Goal: Task Accomplishment & Management: Complete application form

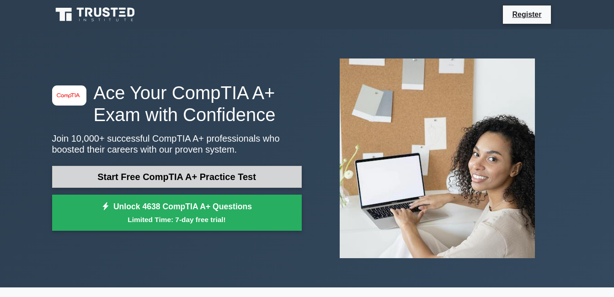
click at [222, 181] on link "Start Free CompTIA A+ Practice Test" at bounding box center [177, 177] width 250 height 22
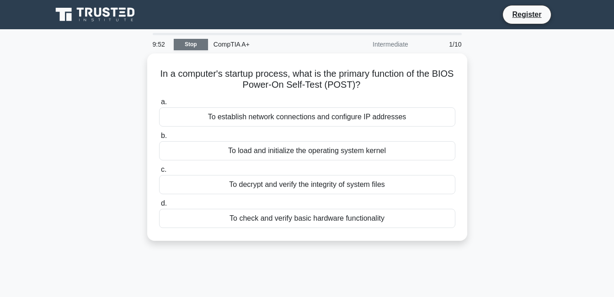
click at [202, 42] on link "Stop" at bounding box center [191, 44] width 34 height 11
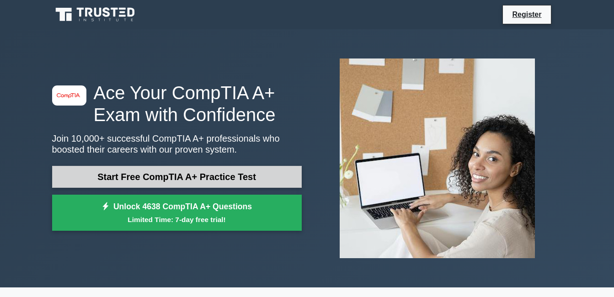
click at [250, 171] on link "Start Free CompTIA A+ Practice Test" at bounding box center [177, 177] width 250 height 22
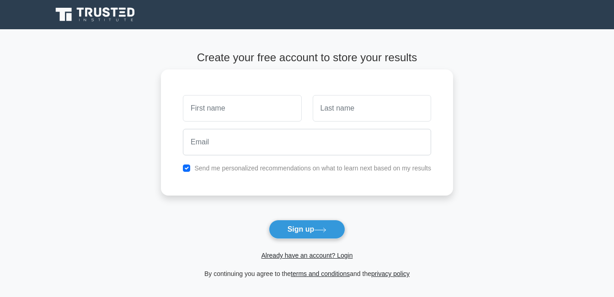
click at [260, 118] on input "text" at bounding box center [242, 108] width 118 height 27
type input "[PERSON_NAME]"
click at [351, 110] on input "text" at bounding box center [372, 108] width 118 height 27
type input "taguiling"
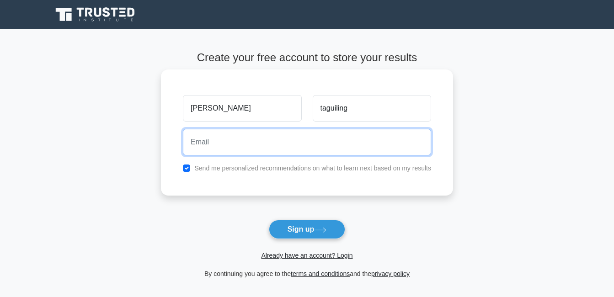
click at [273, 141] on input "email" at bounding box center [307, 142] width 248 height 27
type input "[EMAIL_ADDRESS][DOMAIN_NAME]"
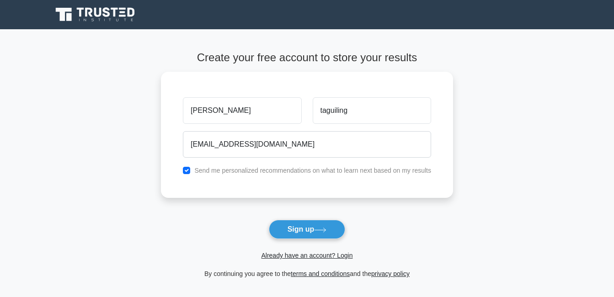
click at [302, 219] on form "Create your free account to store your results dave taguiling davetaguiling03@g…" at bounding box center [307, 165] width 292 height 228
click at [301, 223] on button "Sign up" at bounding box center [307, 229] width 77 height 19
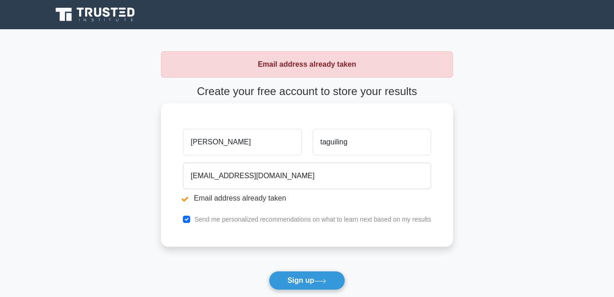
drag, startPoint x: 224, startPoint y: 143, endPoint x: 171, endPoint y: 150, distance: 54.0
click at [172, 152] on div "[PERSON_NAME] [GEOGRAPHIC_DATA] [EMAIL_ADDRESS][DOMAIN_NAME] Email address alre…" at bounding box center [307, 175] width 292 height 144
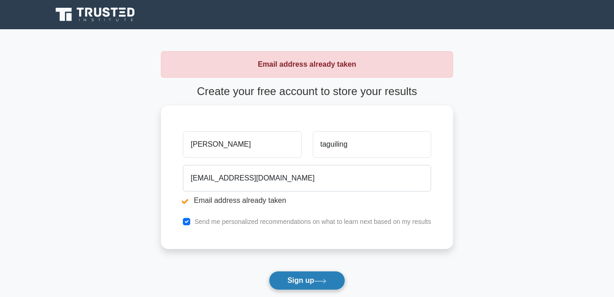
type input "[PERSON_NAME]"
click at [303, 278] on button "Sign up" at bounding box center [307, 280] width 77 height 19
click at [309, 274] on button "Sign up" at bounding box center [307, 280] width 77 height 19
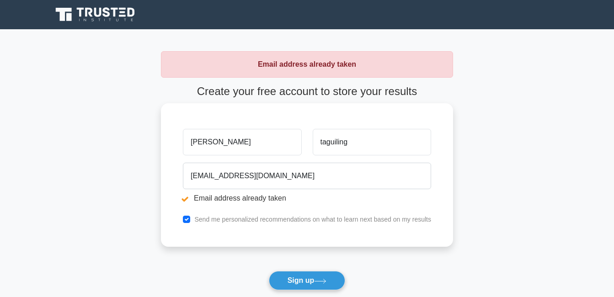
click at [242, 144] on input "[PERSON_NAME]" at bounding box center [242, 142] width 118 height 27
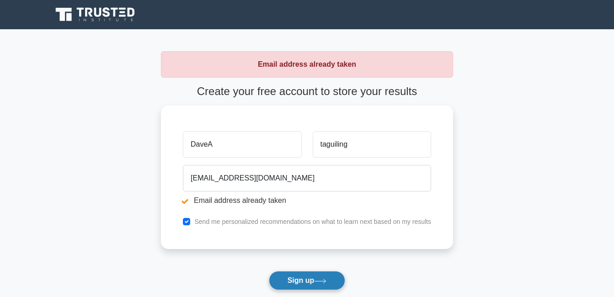
type input "DaveA"
click at [307, 287] on button "Sign up" at bounding box center [307, 280] width 77 height 19
click at [307, 281] on button "Sign up" at bounding box center [307, 280] width 77 height 19
click at [307, 281] on form "Create your free account to store your results DaveA [GEOGRAPHIC_DATA] [EMAIL_A…" at bounding box center [307, 207] width 292 height 245
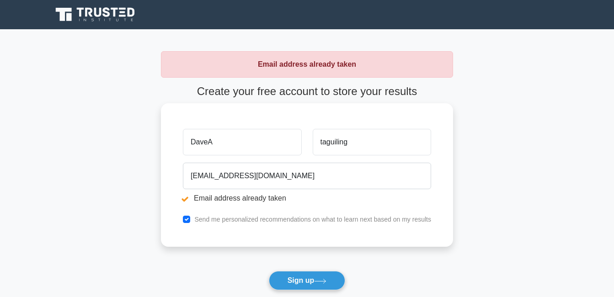
drag, startPoint x: 0, startPoint y: 0, endPoint x: 256, endPoint y: 198, distance: 323.9
click at [256, 198] on li "Email address already taken" at bounding box center [307, 198] width 248 height 11
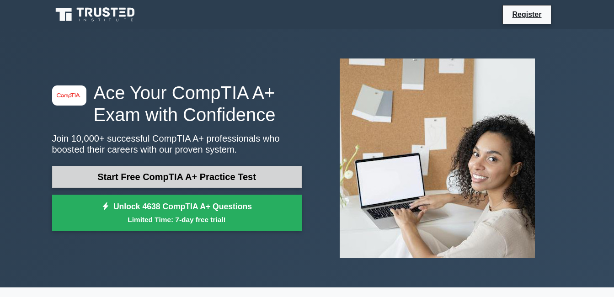
click at [205, 170] on link "Start Free CompTIA A+ Practice Test" at bounding box center [177, 177] width 250 height 22
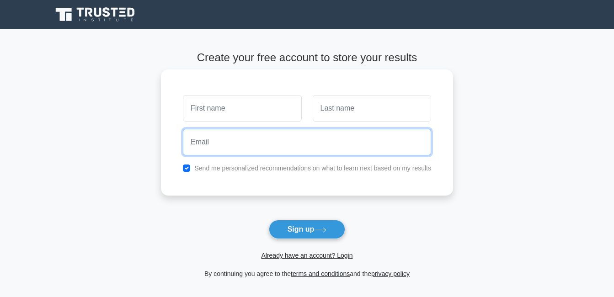
click at [279, 141] on input "email" at bounding box center [307, 142] width 248 height 27
type input "[EMAIL_ADDRESS][DOMAIN_NAME]"
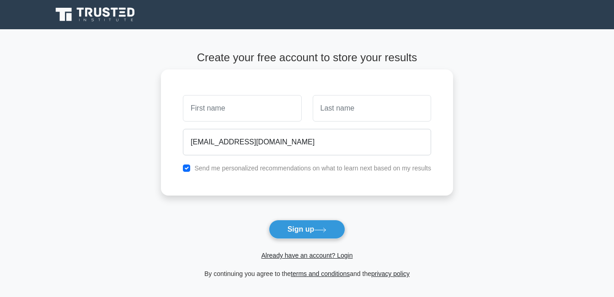
type input "taguiling"
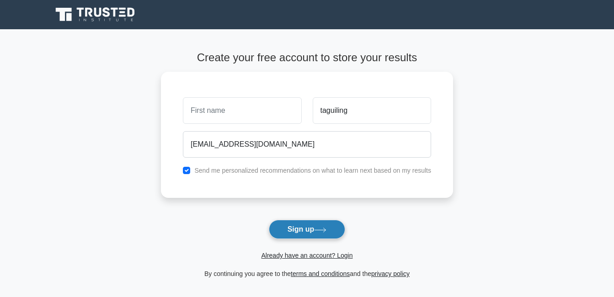
click at [300, 222] on button "Sign up" at bounding box center [307, 229] width 77 height 19
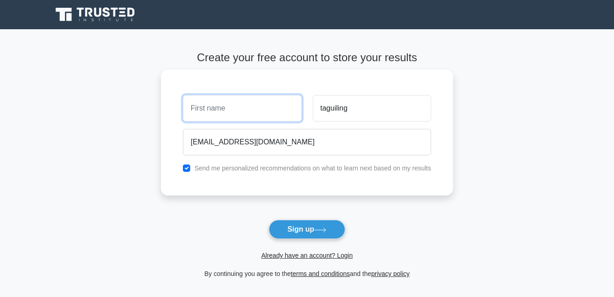
click at [247, 116] on input "text" at bounding box center [242, 108] width 118 height 27
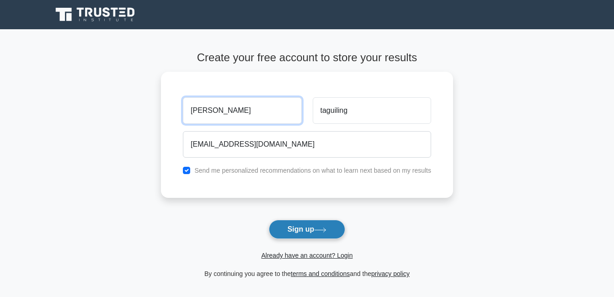
type input "Dave"
click at [311, 225] on button "Sign up" at bounding box center [307, 229] width 77 height 19
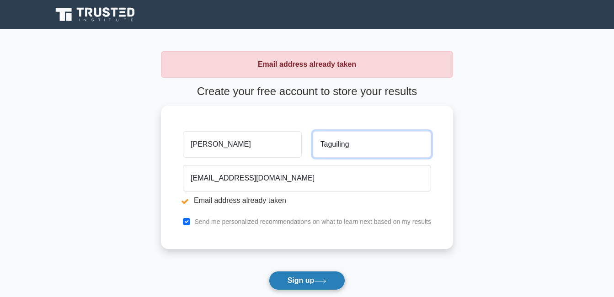
type input "Taguiling"
click at [318, 276] on button "Sign up" at bounding box center [307, 280] width 77 height 19
click at [289, 282] on button "Sign up" at bounding box center [307, 280] width 77 height 19
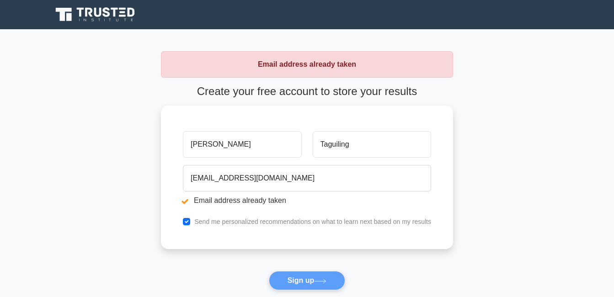
click at [292, 278] on form "Create your free account to store your results [PERSON_NAME] [GEOGRAPHIC_DATA] …" at bounding box center [307, 207] width 292 height 245
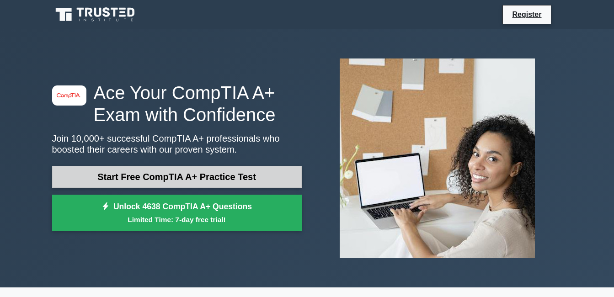
click at [187, 166] on link "Start Free CompTIA A+ Practice Test" at bounding box center [177, 177] width 250 height 22
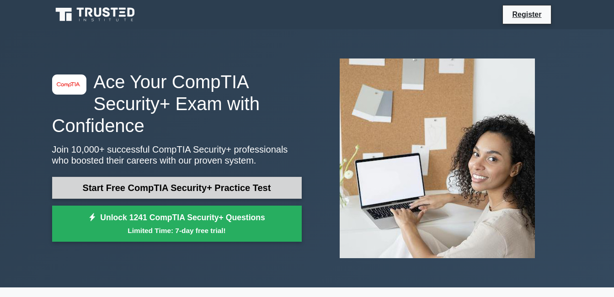
click at [206, 197] on link "Start Free CompTIA Security+ Practice Test" at bounding box center [177, 188] width 250 height 22
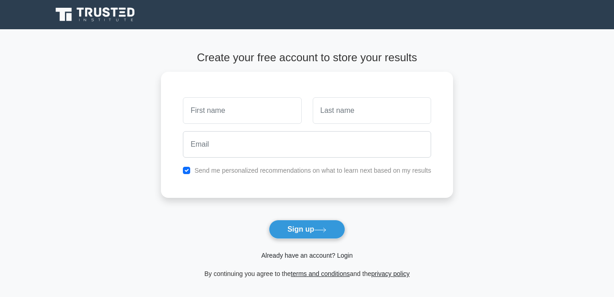
click at [329, 259] on link "Already have an account? Login" at bounding box center [306, 255] width 91 height 7
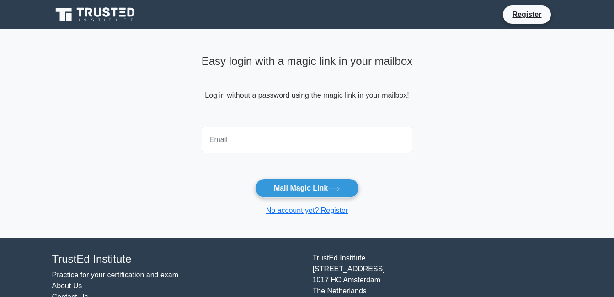
click at [255, 144] on input "email" at bounding box center [307, 140] width 211 height 27
type input "davetaguiling03@gmail.com"
click at [298, 201] on form "davetaguiling03@gmail.com Mail Magic Link No account yet? Register" at bounding box center [307, 169] width 211 height 93
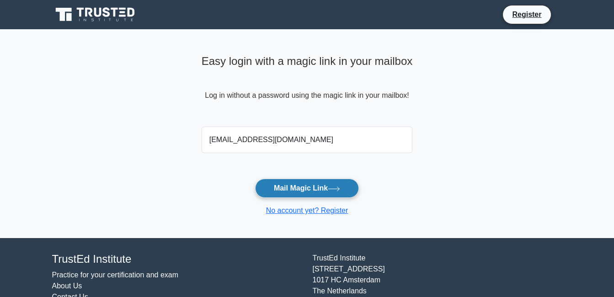
click at [298, 197] on button "Mail Magic Link" at bounding box center [307, 188] width 104 height 19
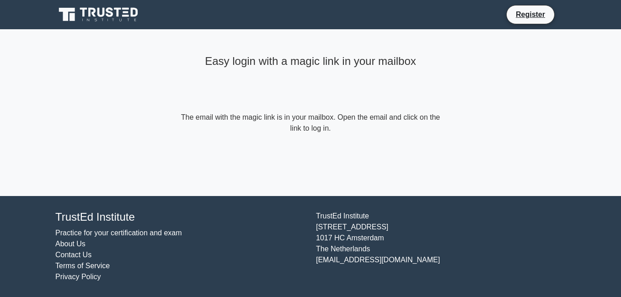
click at [259, 107] on div "Easy login with a magic link in your mailbox" at bounding box center [310, 81] width 263 height 61
click at [526, 17] on link "Register" at bounding box center [530, 14] width 40 height 11
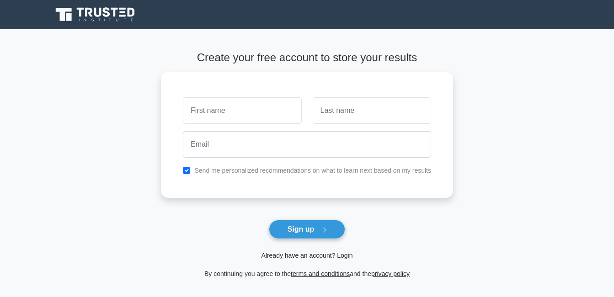
click at [313, 255] on link "Already have an account? Login" at bounding box center [306, 255] width 91 height 7
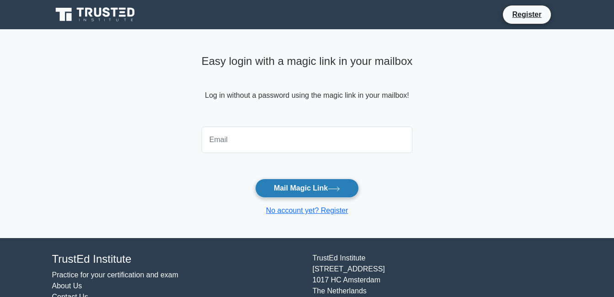
click at [304, 187] on button "Mail Magic Link" at bounding box center [307, 188] width 104 height 19
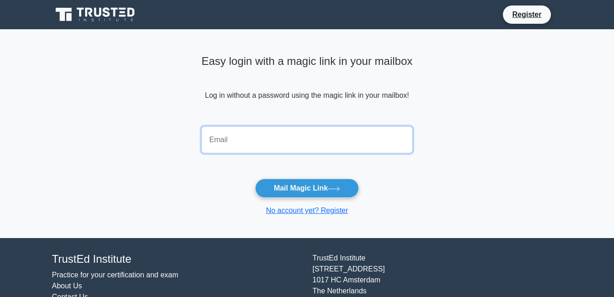
click at [239, 142] on input "email" at bounding box center [307, 140] width 211 height 27
type input "[EMAIL_ADDRESS][DOMAIN_NAME]"
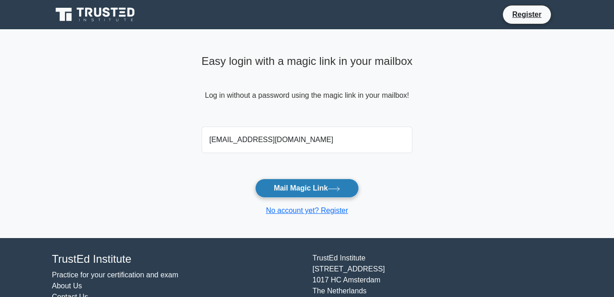
click at [275, 193] on button "Mail Magic Link" at bounding box center [307, 188] width 104 height 19
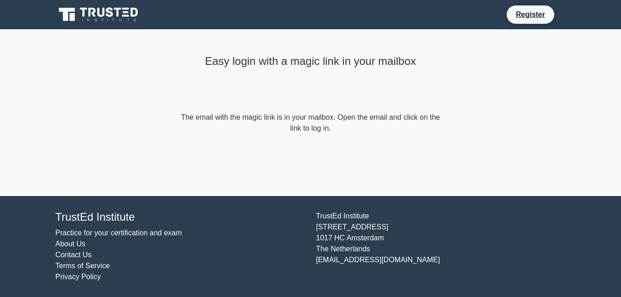
click at [324, 130] on form "The email with the magic link is in your mailbox. Open the email and click on t…" at bounding box center [310, 123] width 263 height 22
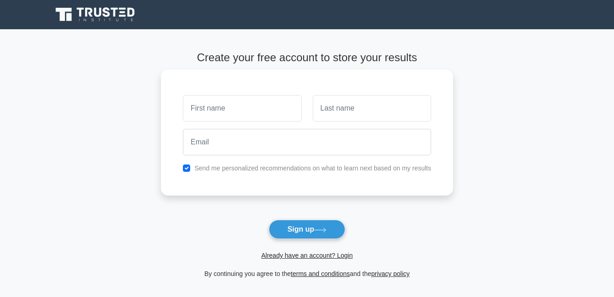
click at [191, 171] on div "Send me personalized recommendations on what to learn next based on my results" at bounding box center [306, 168] width 259 height 11
click at [189, 169] on input "checkbox" at bounding box center [186, 168] width 7 height 7
checkbox input "false"
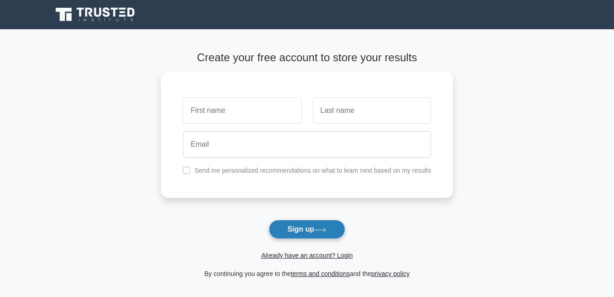
click at [309, 234] on button "Sign up" at bounding box center [307, 229] width 77 height 19
click at [290, 253] on link "Already have an account? Login" at bounding box center [306, 255] width 91 height 7
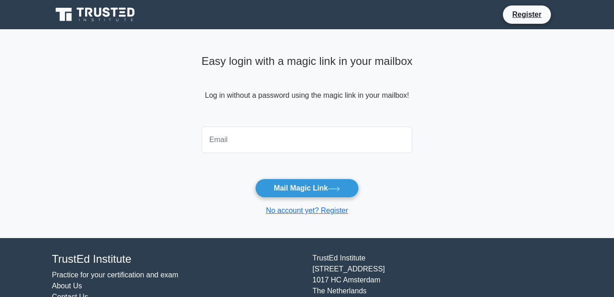
click at [253, 134] on input "email" at bounding box center [307, 140] width 211 height 27
type input "[EMAIL_ADDRESS][DOMAIN_NAME]"
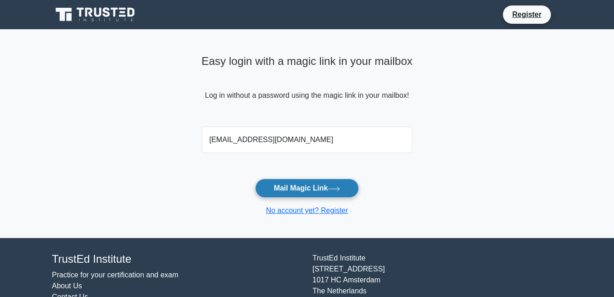
click at [287, 192] on button "Mail Magic Link" at bounding box center [307, 188] width 104 height 19
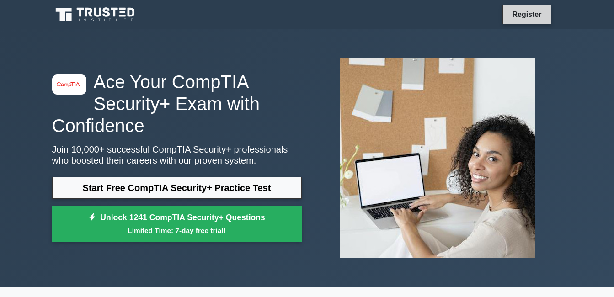
click at [518, 12] on link "Register" at bounding box center [526, 14] width 40 height 11
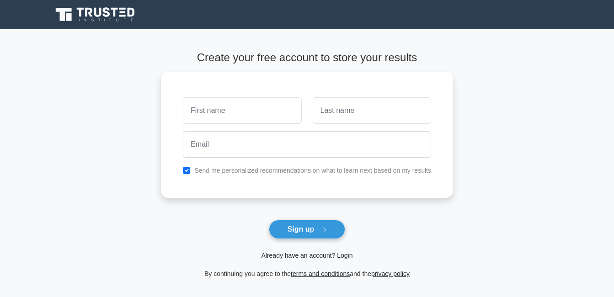
click at [284, 252] on link "Already have an account? Login" at bounding box center [306, 255] width 91 height 7
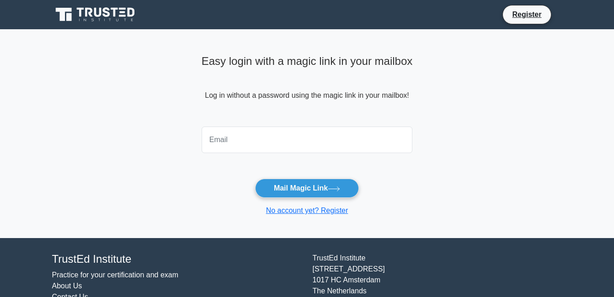
click at [277, 147] on input "email" at bounding box center [307, 140] width 211 height 27
type input "davetaguiling03@gmail.com"
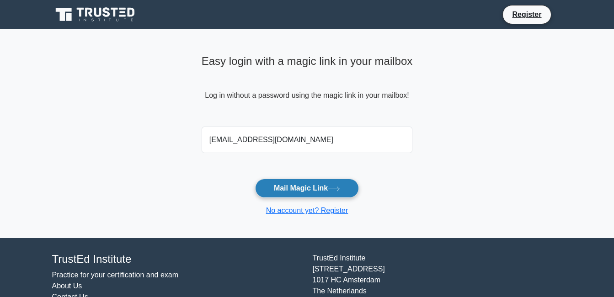
click at [289, 184] on button "Mail Magic Link" at bounding box center [307, 188] width 104 height 19
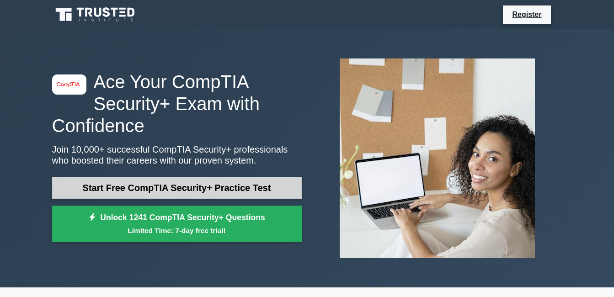
click at [178, 185] on link "Start Free CompTIA Security+ Practice Test" at bounding box center [177, 188] width 250 height 22
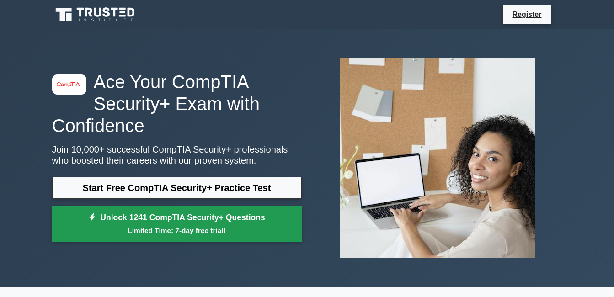
click at [161, 207] on link "Unlock 1241 CompTIA Security+ Questions Limited Time: 7-day free trial!" at bounding box center [177, 224] width 250 height 37
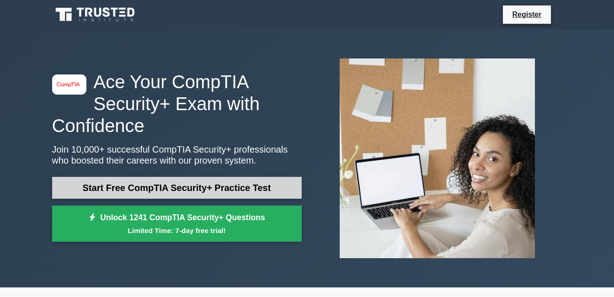
click at [171, 193] on link "Start Free CompTIA Security+ Practice Test" at bounding box center [177, 188] width 250 height 22
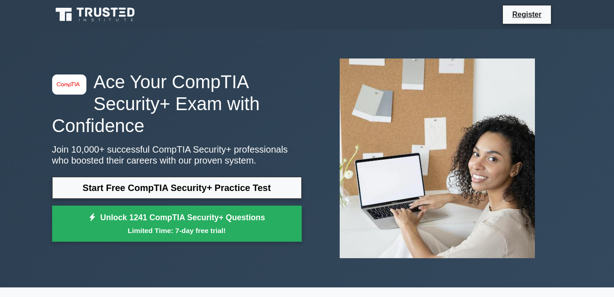
click at [210, 203] on div "Start Free CompTIA Security+ Practice Test Unlock 1241 CompTIA Security+ Questi…" at bounding box center [177, 212] width 250 height 70
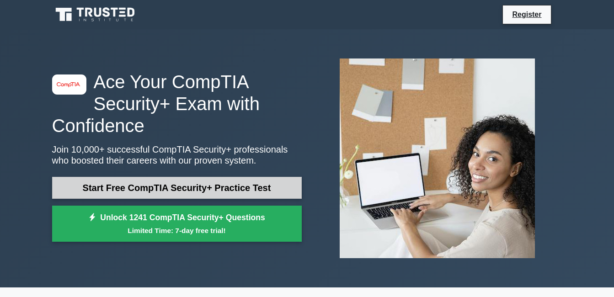
click at [213, 195] on link "Start Free CompTIA Security+ Practice Test" at bounding box center [177, 188] width 250 height 22
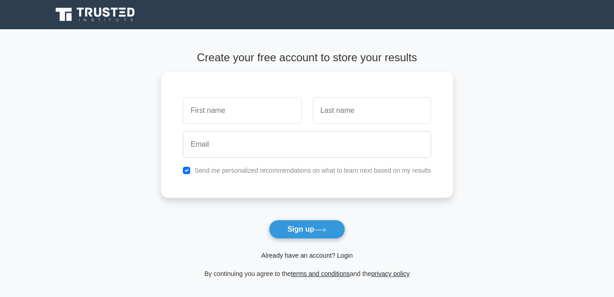
click at [295, 256] on link "Already have an account? Login" at bounding box center [306, 255] width 91 height 7
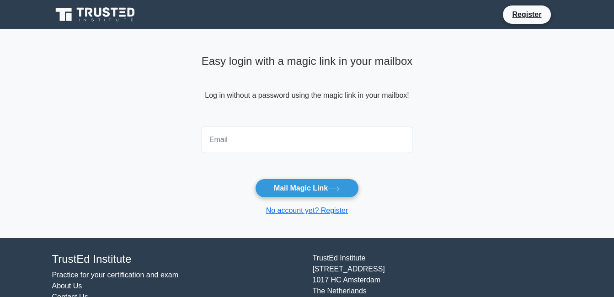
click at [250, 143] on input "email" at bounding box center [307, 140] width 211 height 27
type input "[EMAIL_ADDRESS][DOMAIN_NAME]"
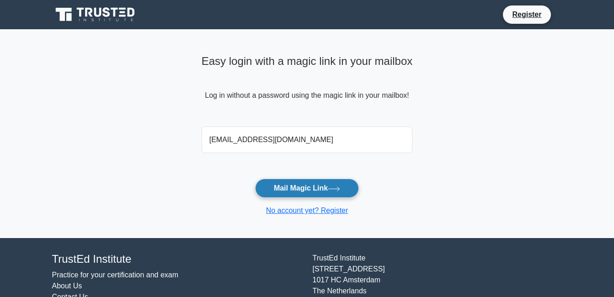
click at [279, 192] on button "Mail Magic Link" at bounding box center [307, 188] width 104 height 19
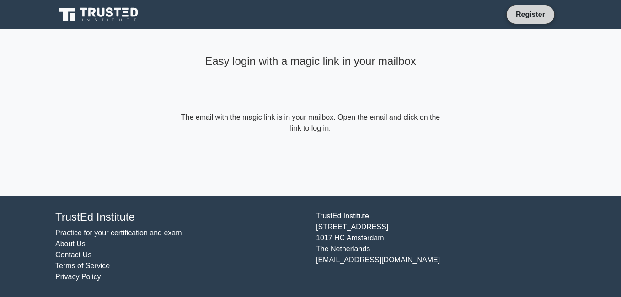
click at [534, 17] on link "Register" at bounding box center [530, 14] width 40 height 11
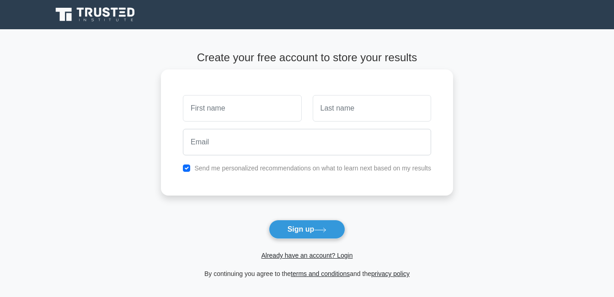
click at [268, 98] on input "text" at bounding box center [242, 108] width 118 height 27
click at [240, 114] on input "text" at bounding box center [242, 108] width 118 height 27
click at [233, 110] on input "text" at bounding box center [242, 108] width 118 height 27
type input "da"
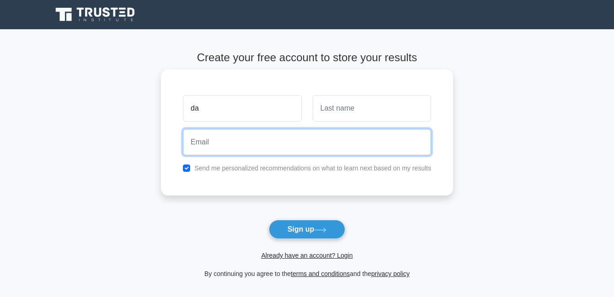
click at [230, 150] on input "email" at bounding box center [307, 142] width 248 height 27
type input "[EMAIL_ADDRESS][DOMAIN_NAME]"
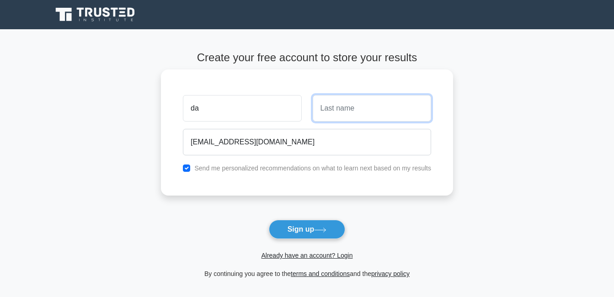
type input "Taguiling"
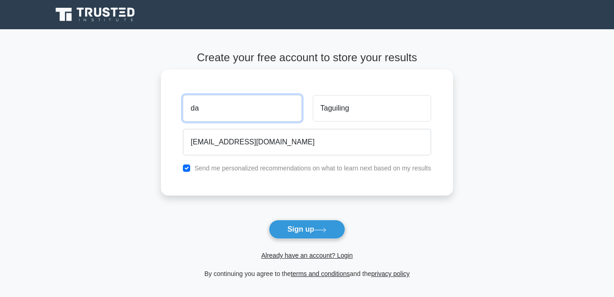
click at [228, 121] on input "da" at bounding box center [242, 108] width 118 height 27
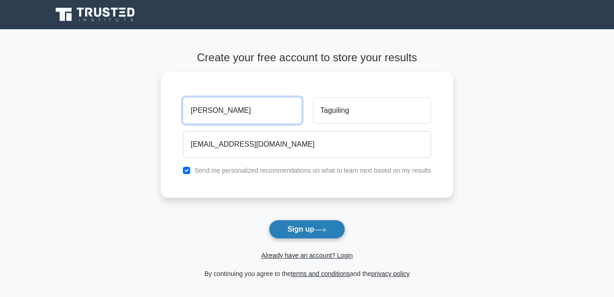
type input "[PERSON_NAME]"
click at [306, 223] on button "Sign up" at bounding box center [307, 229] width 77 height 19
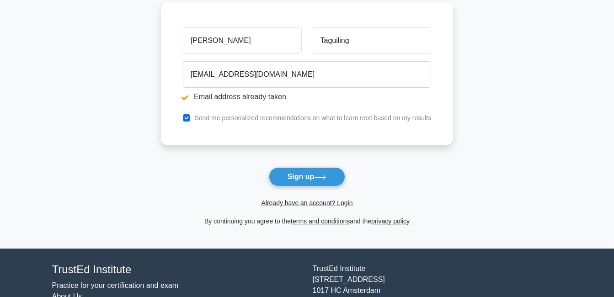
scroll to position [137, 0]
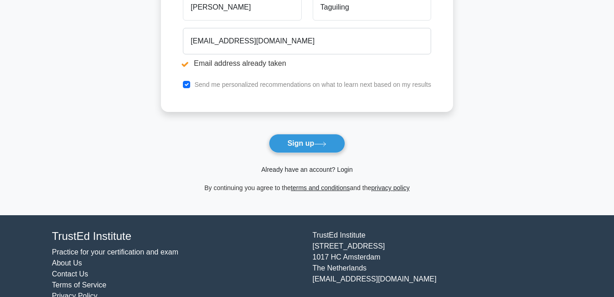
click at [303, 172] on link "Already have an account? Login" at bounding box center [306, 169] width 91 height 7
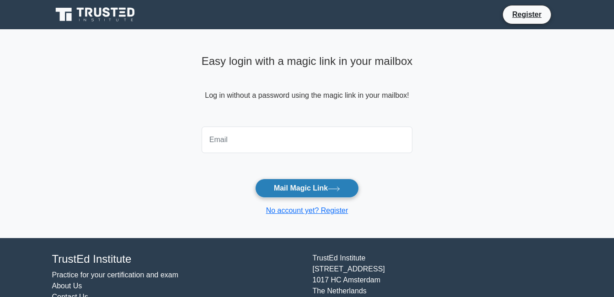
click at [297, 185] on button "Mail Magic Link" at bounding box center [307, 188] width 104 height 19
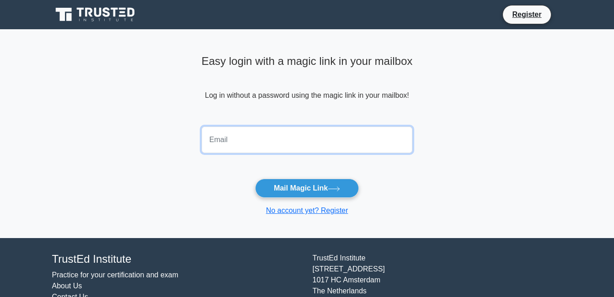
click at [244, 149] on input "email" at bounding box center [307, 140] width 211 height 27
type input "[EMAIL_ADDRESS][DOMAIN_NAME]"
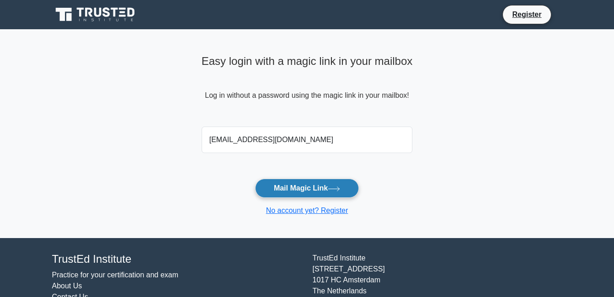
click at [293, 189] on button "Mail Magic Link" at bounding box center [307, 188] width 104 height 19
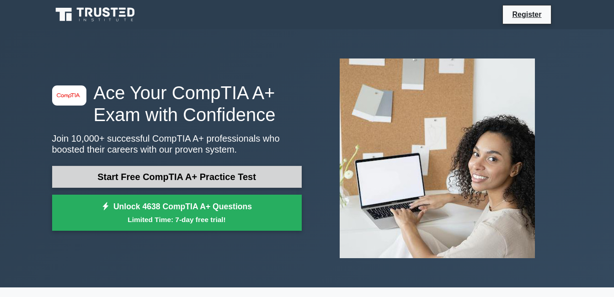
click at [203, 178] on link "Start Free CompTIA A+ Practice Test" at bounding box center [177, 177] width 250 height 22
click at [229, 170] on link "Start Free CompTIA A+ Practice Test" at bounding box center [177, 177] width 250 height 22
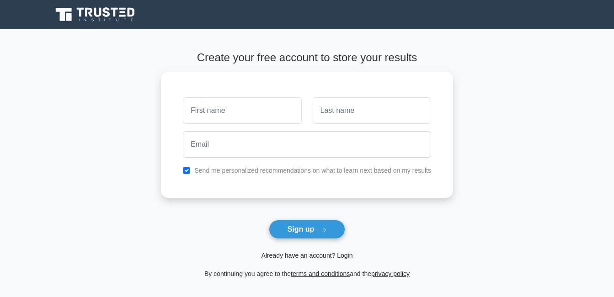
click at [288, 254] on link "Already have an account? Login" at bounding box center [306, 255] width 91 height 7
click at [296, 257] on link "Already have an account? Login" at bounding box center [306, 255] width 91 height 7
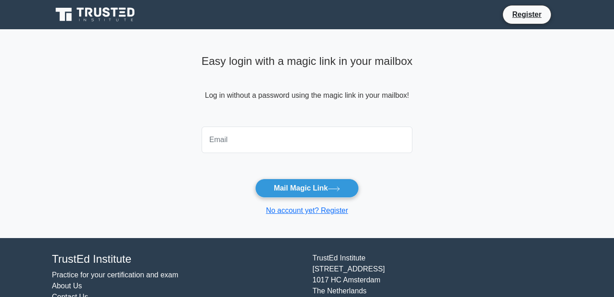
click at [247, 138] on input "email" at bounding box center [307, 140] width 211 height 27
type input "[EMAIL_ADDRESS][DOMAIN_NAME]"
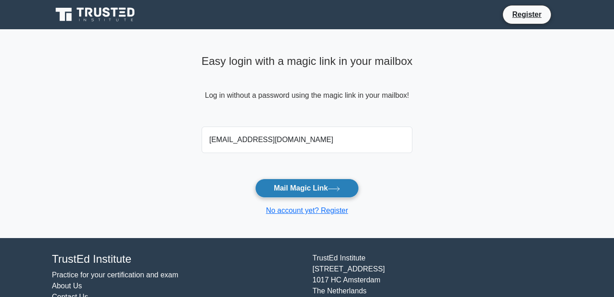
click at [285, 187] on button "Mail Magic Link" at bounding box center [307, 188] width 104 height 19
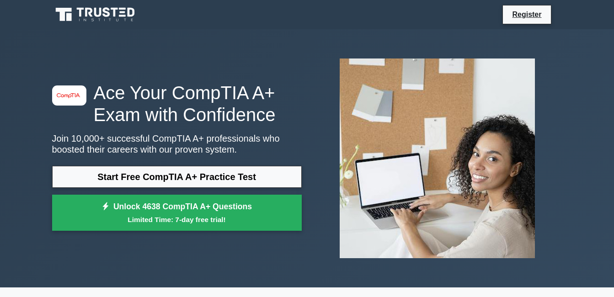
click at [65, 100] on div "image/svg+xml" at bounding box center [69, 95] width 34 height 20
click at [69, 98] on icon at bounding box center [70, 96] width 3 height 4
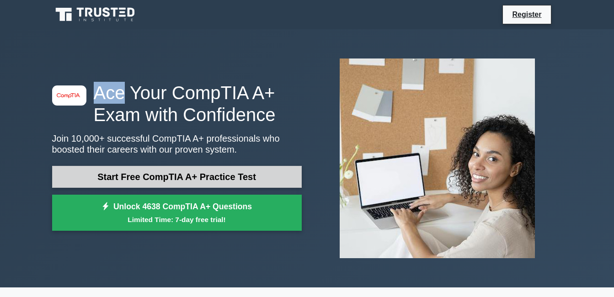
drag, startPoint x: 69, startPoint y: 98, endPoint x: 113, endPoint y: 168, distance: 82.7
click at [113, 168] on link "Start Free CompTIA A+ Practice Test" at bounding box center [177, 177] width 250 height 22
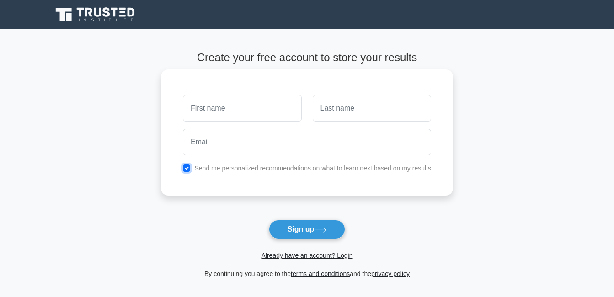
drag, startPoint x: 0, startPoint y: 0, endPoint x: 185, endPoint y: 172, distance: 252.6
click at [185, 172] on div "Send me personalized recommendations on what to learn next based on my results" at bounding box center [306, 168] width 259 height 11
click at [188, 169] on input "checkbox" at bounding box center [186, 168] width 7 height 7
checkbox input "false"
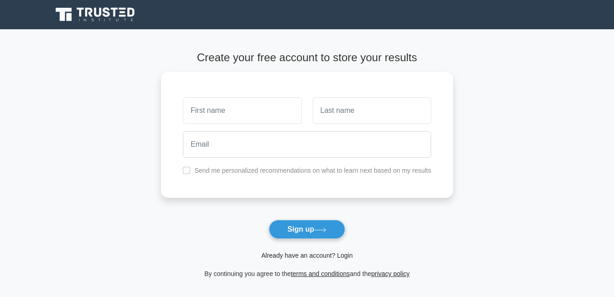
click at [287, 255] on link "Already have an account? Login" at bounding box center [306, 255] width 91 height 7
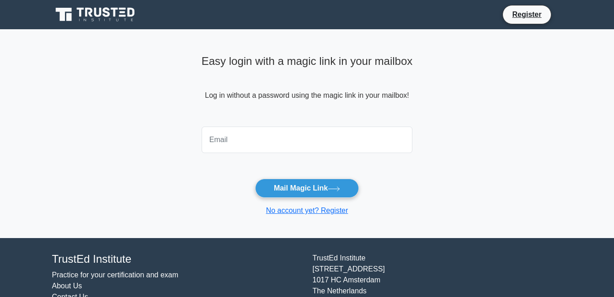
click at [246, 136] on input "email" at bounding box center [307, 140] width 211 height 27
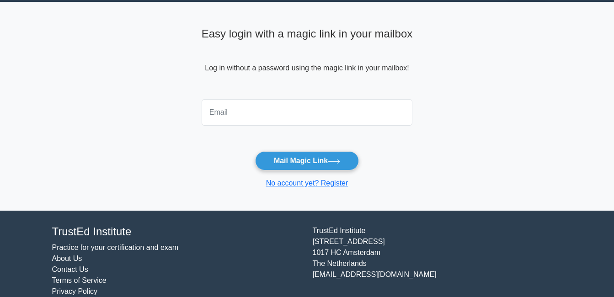
scroll to position [42, 0]
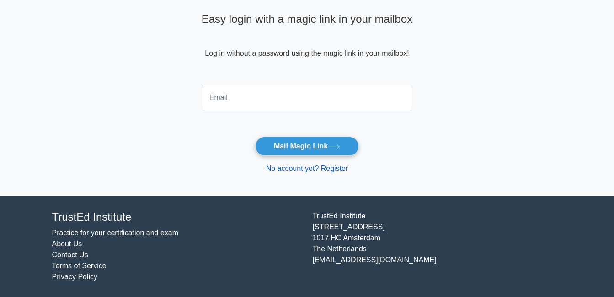
click at [290, 171] on link "No account yet? Register" at bounding box center [307, 169] width 82 height 8
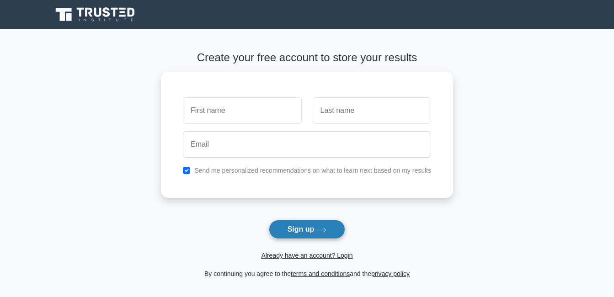
click at [290, 222] on button "Sign up" at bounding box center [307, 229] width 77 height 19
click at [280, 258] on link "Already have an account? Login" at bounding box center [306, 255] width 91 height 7
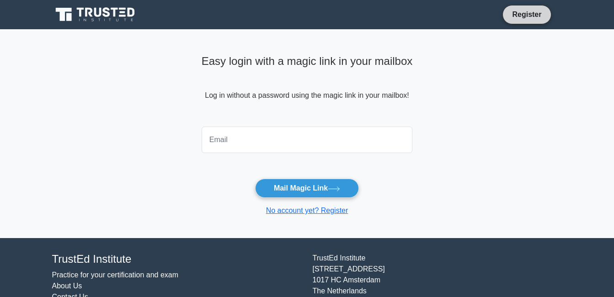
click at [524, 14] on link "Register" at bounding box center [526, 14] width 40 height 11
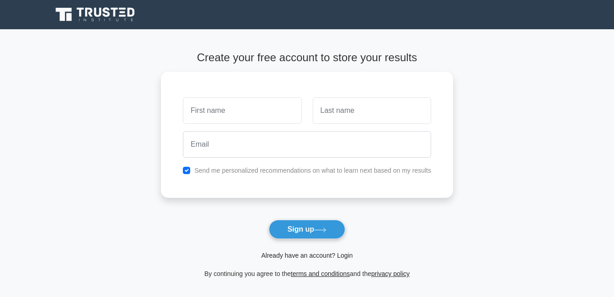
click at [282, 255] on link "Already have an account? Login" at bounding box center [306, 255] width 91 height 7
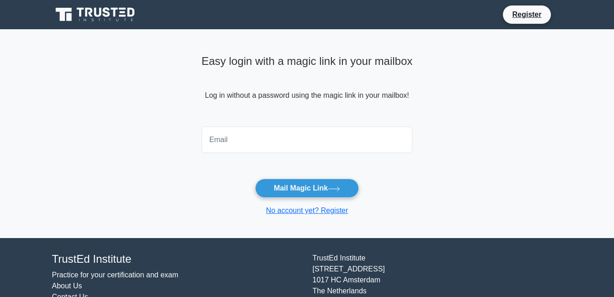
click at [240, 145] on input "email" at bounding box center [307, 140] width 211 height 27
type input "davetaguiling03@gmail.com"
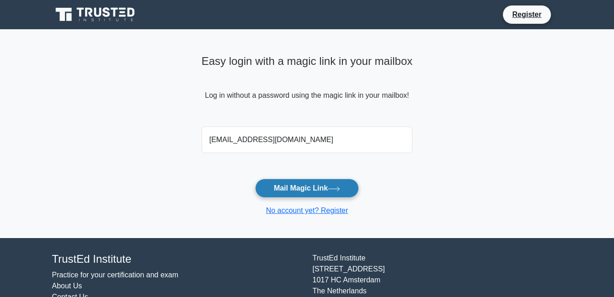
click at [278, 192] on button "Mail Magic Link" at bounding box center [307, 188] width 104 height 19
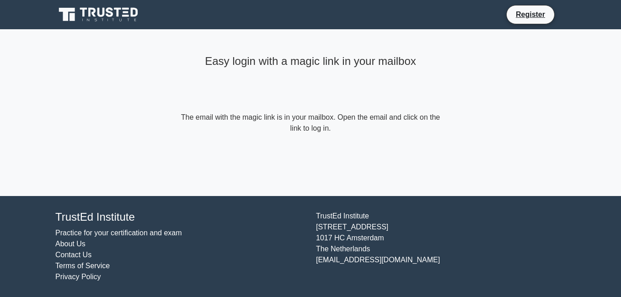
drag, startPoint x: 321, startPoint y: 89, endPoint x: 325, endPoint y: 102, distance: 13.9
click at [325, 102] on div "Easy login with a magic link in your mailbox" at bounding box center [310, 81] width 263 height 61
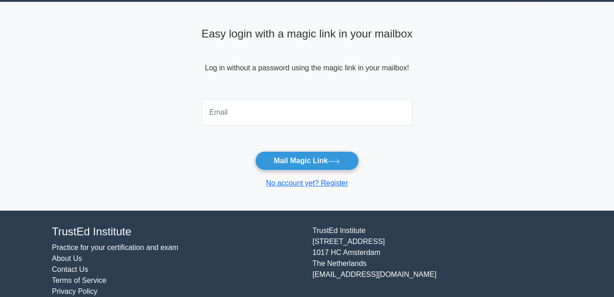
scroll to position [42, 0]
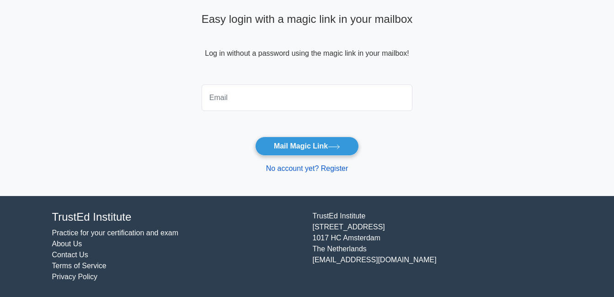
click at [303, 169] on link "No account yet? Register" at bounding box center [307, 169] width 82 height 8
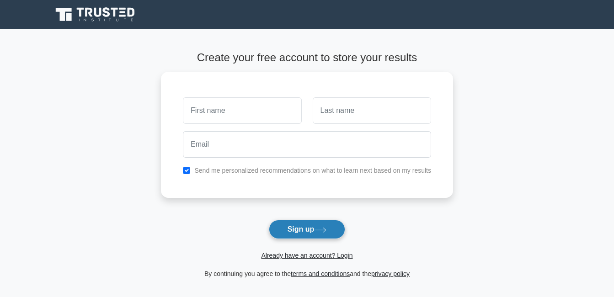
click at [302, 232] on button "Sign up" at bounding box center [307, 229] width 77 height 19
click at [294, 262] on form "Create your free account to store your results Send me personalized recommendat…" at bounding box center [307, 165] width 292 height 228
click at [295, 259] on link "Already have an account? Login" at bounding box center [306, 255] width 91 height 7
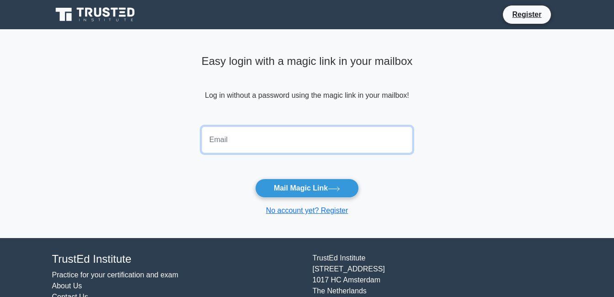
click at [281, 130] on input "email" at bounding box center [307, 140] width 211 height 27
type input "[EMAIL_ADDRESS][DOMAIN_NAME]"
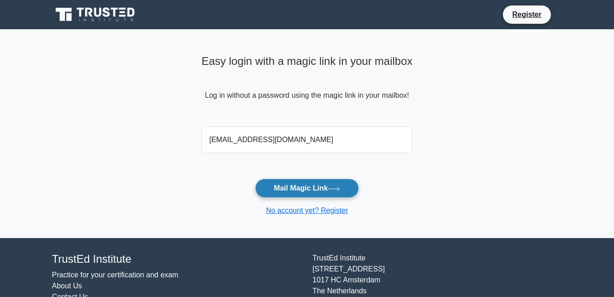
click at [284, 197] on button "Mail Magic Link" at bounding box center [307, 188] width 104 height 19
